Goal: Task Accomplishment & Management: Use online tool/utility

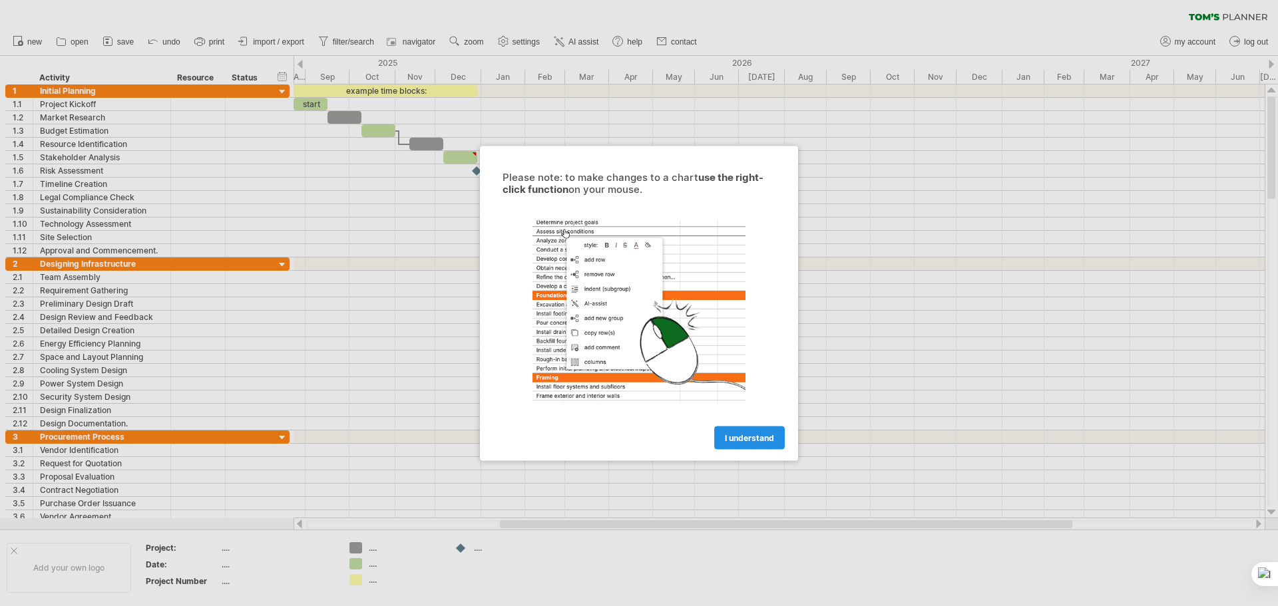
click at [740, 398] on span "I understand" at bounding box center [749, 438] width 49 height 10
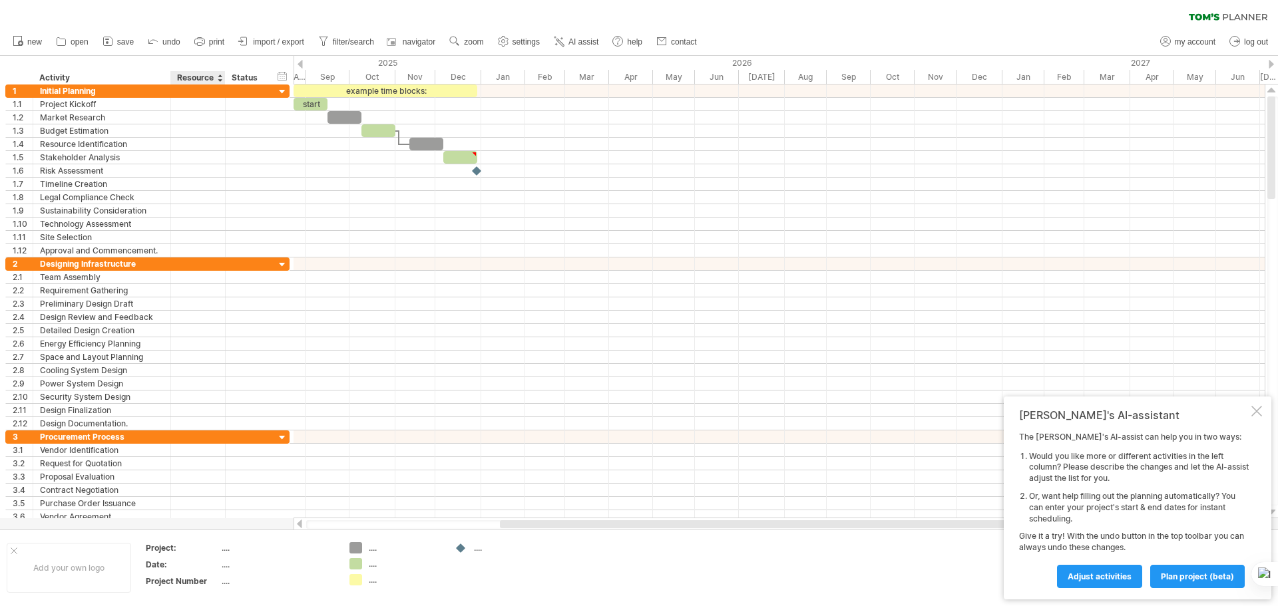
click at [201, 74] on div "Resource" at bounding box center [197, 77] width 41 height 13
click at [234, 77] on div "Status" at bounding box center [246, 77] width 29 height 13
click at [220, 79] on div at bounding box center [219, 77] width 5 height 13
click at [222, 75] on div at bounding box center [219, 77] width 5 height 13
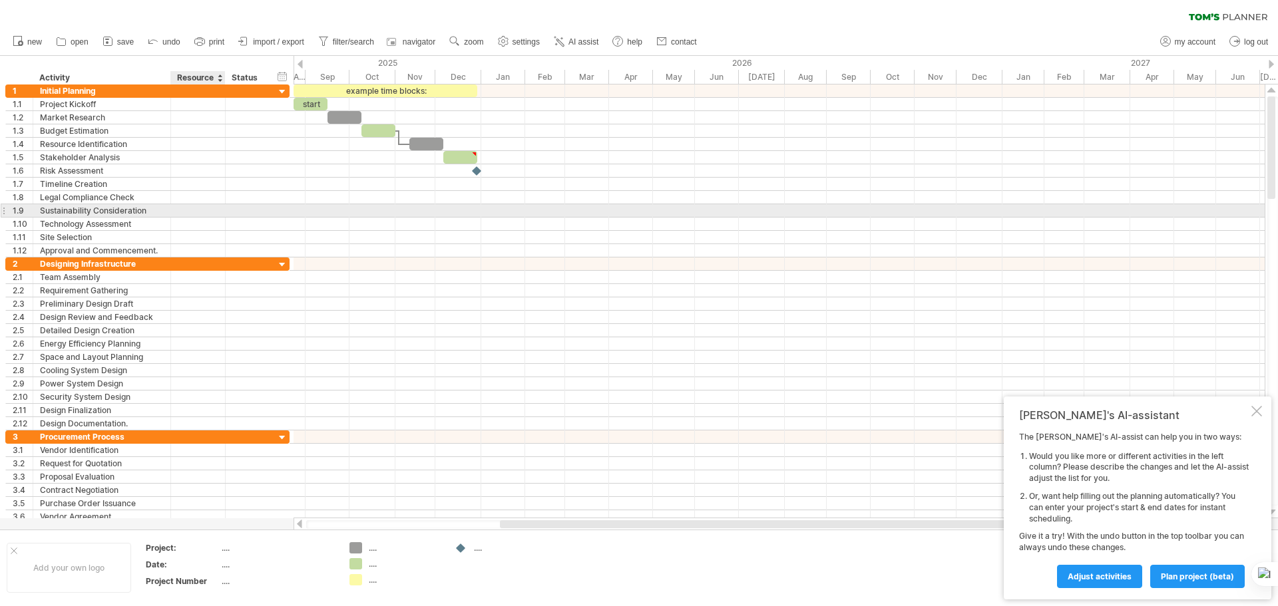
click at [327, 205] on div at bounding box center [778, 210] width 971 height 13
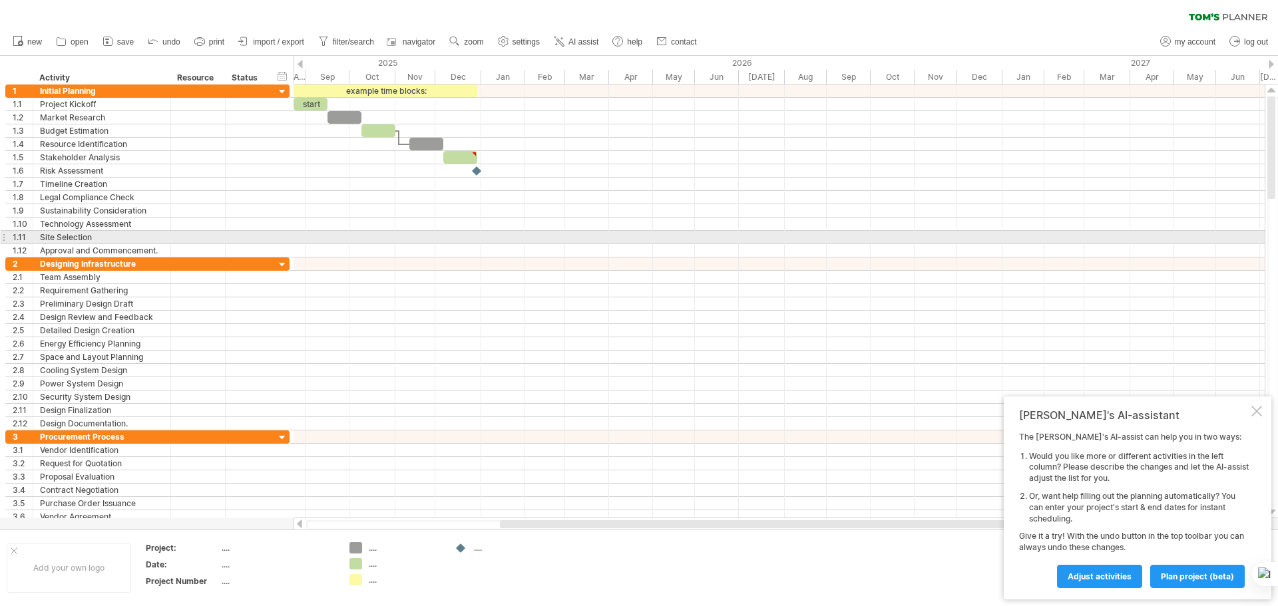
click at [583, 243] on div at bounding box center [778, 237] width 971 height 13
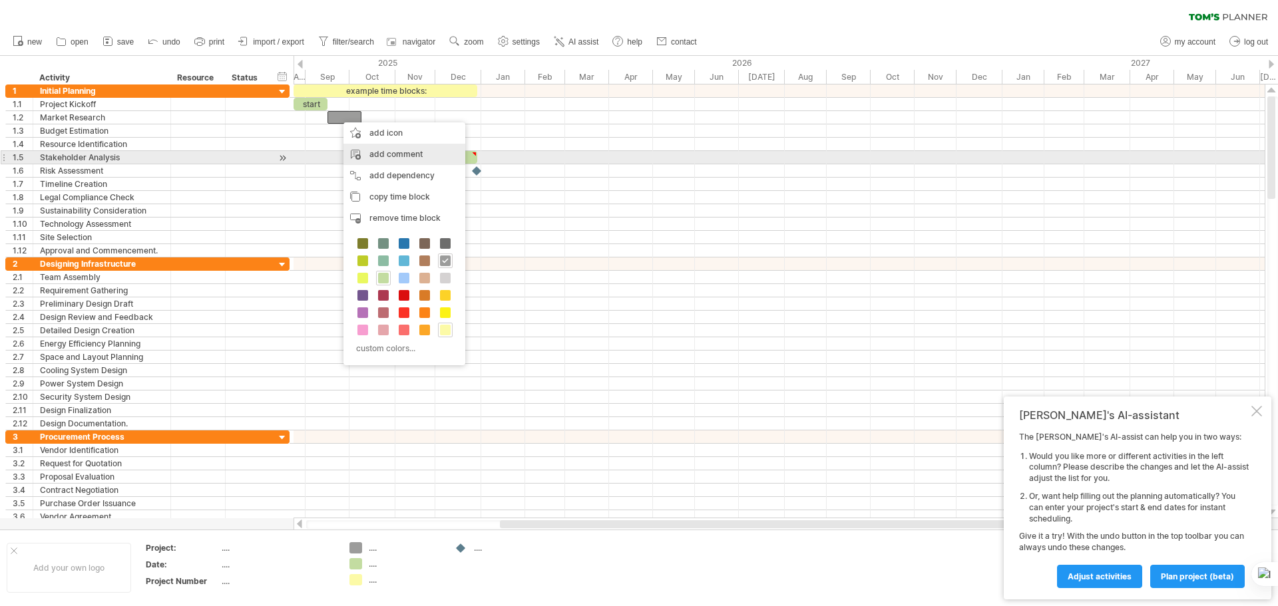
click at [391, 153] on div "add comment" at bounding box center [404, 154] width 122 height 21
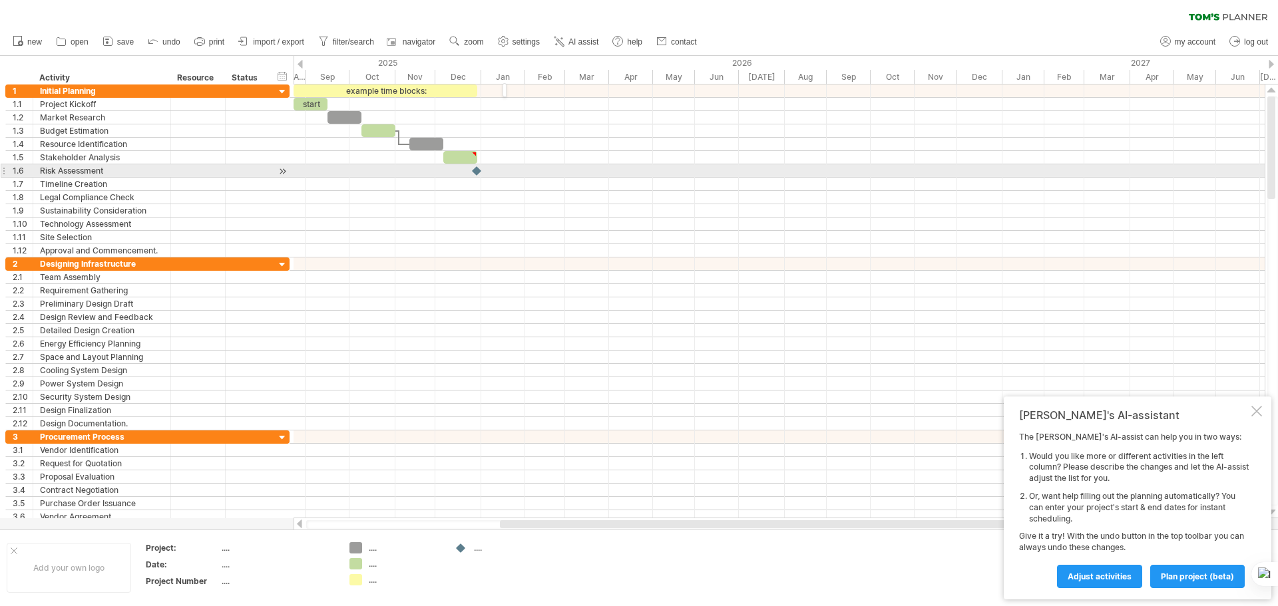
click at [355, 166] on div at bounding box center [778, 170] width 971 height 13
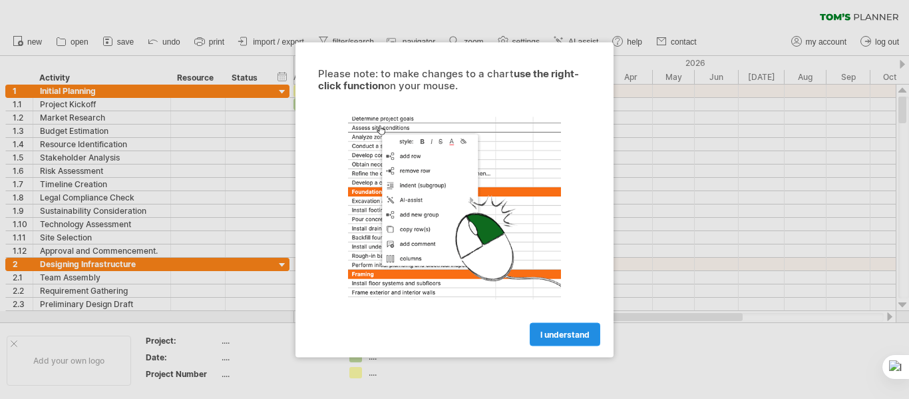
click at [561, 334] on span "I understand" at bounding box center [564, 334] width 49 height 10
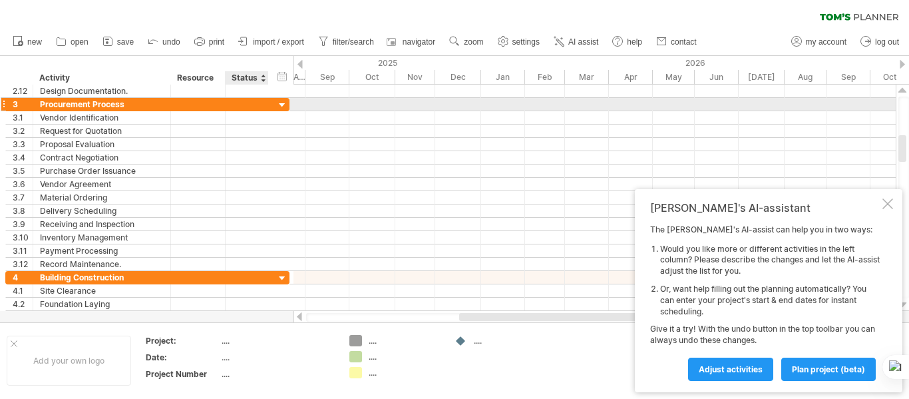
click at [283, 100] on div at bounding box center [282, 105] width 13 height 13
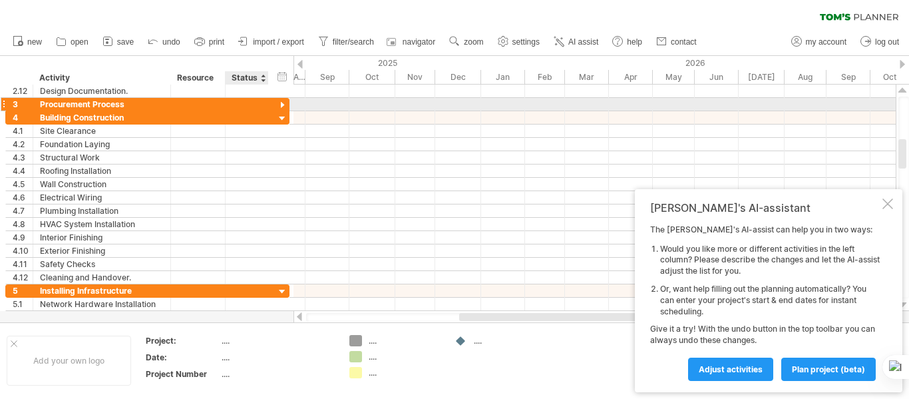
click at [280, 104] on div at bounding box center [282, 105] width 13 height 13
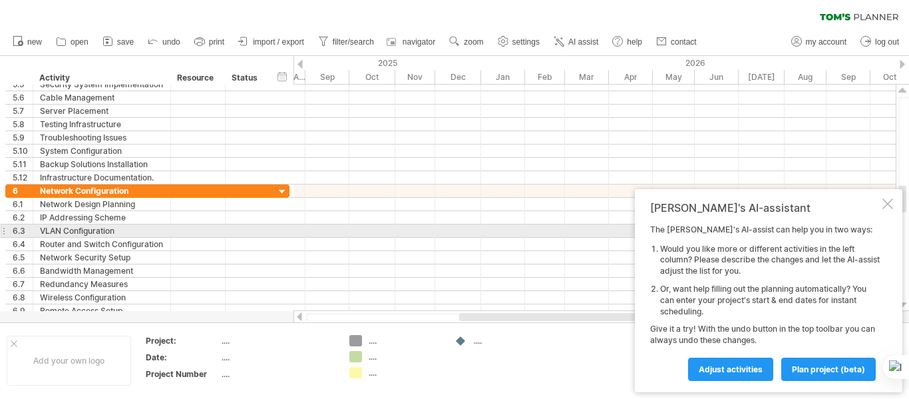
click at [562, 227] on div at bounding box center [594, 230] width 602 height 13
